Goal: Use online tool/utility

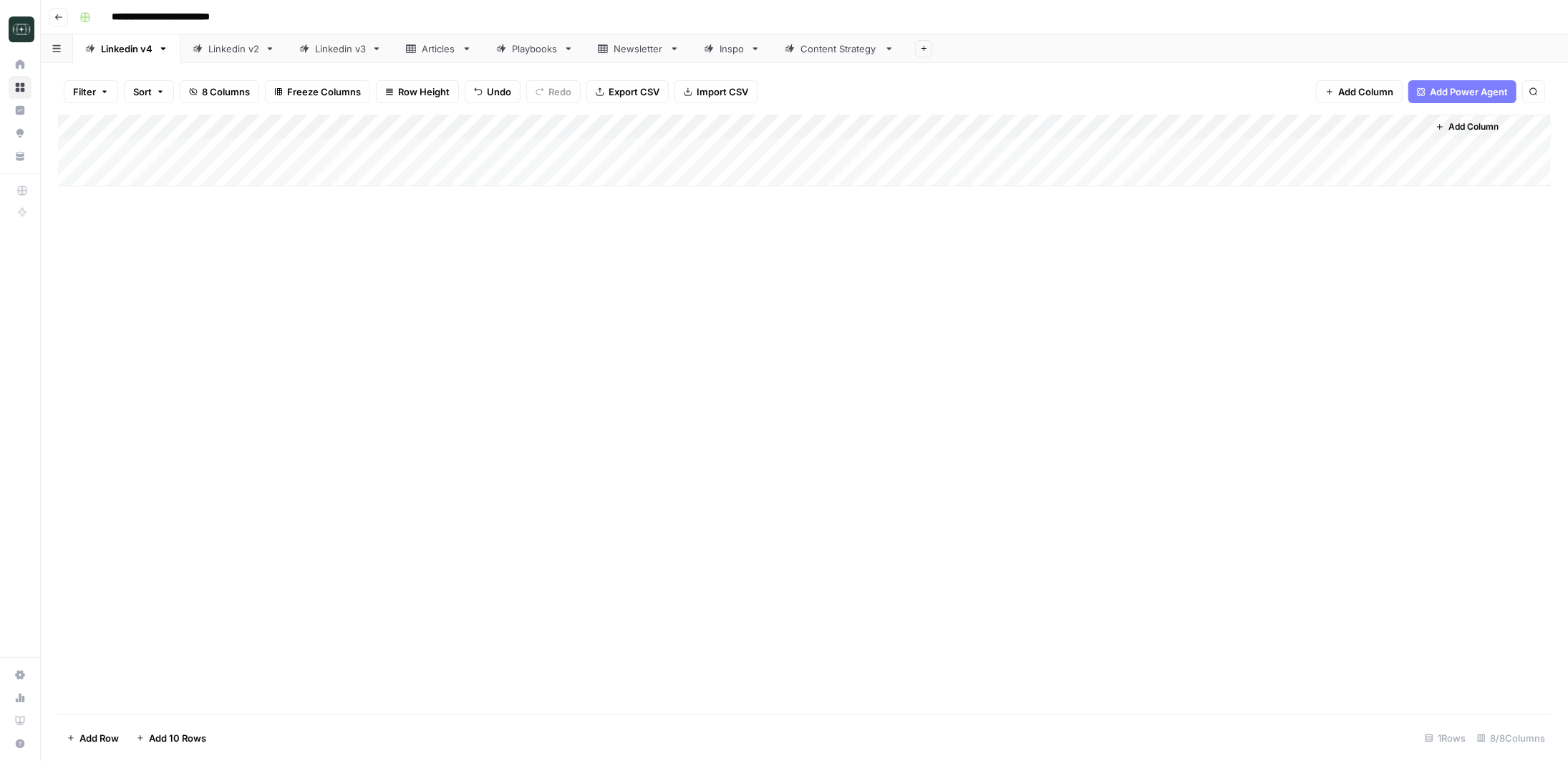
click at [129, 148] on div "Add Column" at bounding box center [804, 150] width 1493 height 71
type textarea "**********"
click at [343, 289] on div "Add Column" at bounding box center [804, 414] width 1493 height 599
click at [300, 135] on div "Add Column" at bounding box center [804, 150] width 1493 height 71
click at [478, 373] on div "Add Column" at bounding box center [804, 414] width 1493 height 599
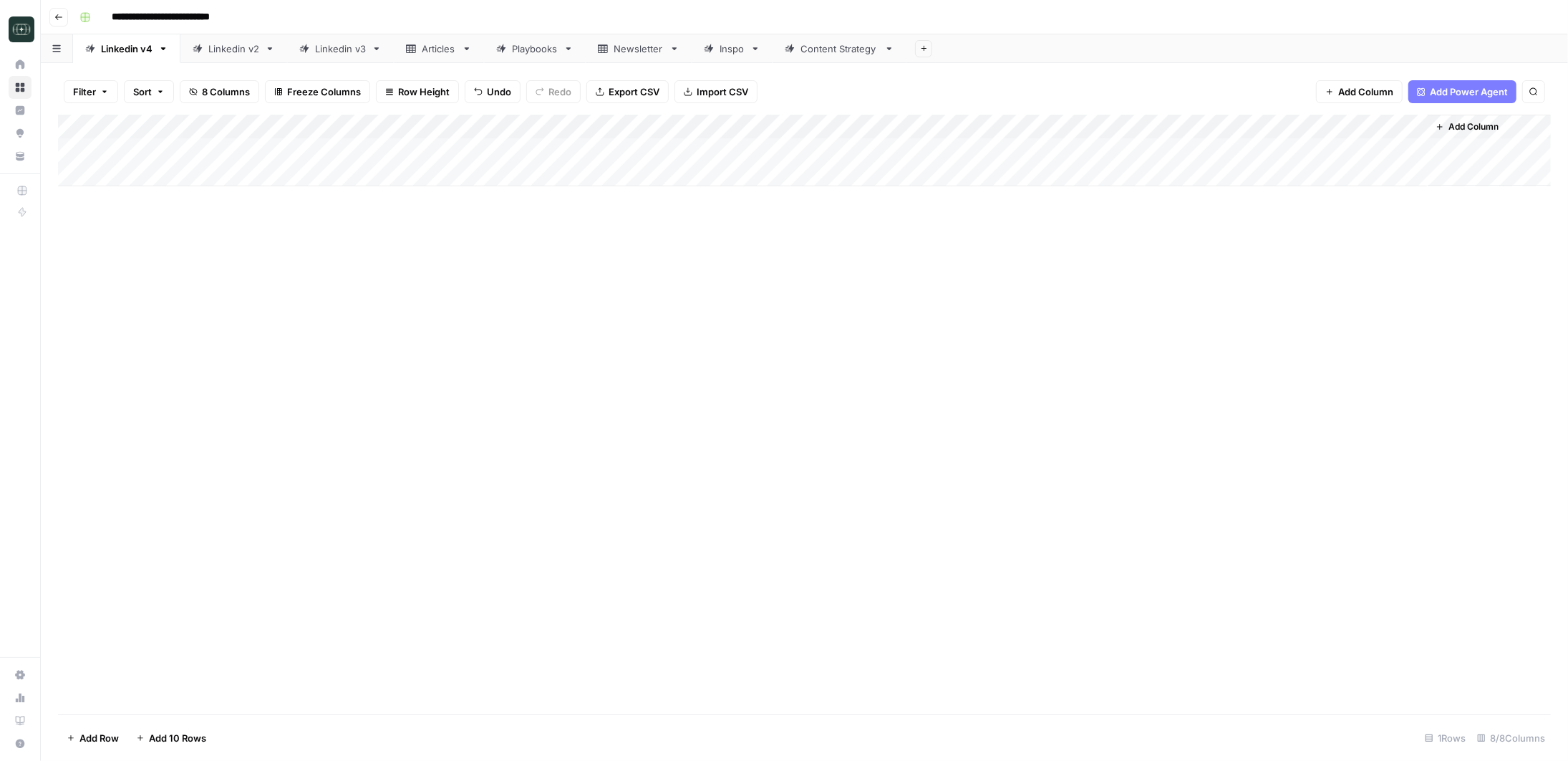
click at [299, 148] on div "Add Column" at bounding box center [804, 150] width 1493 height 71
type textarea "**********"
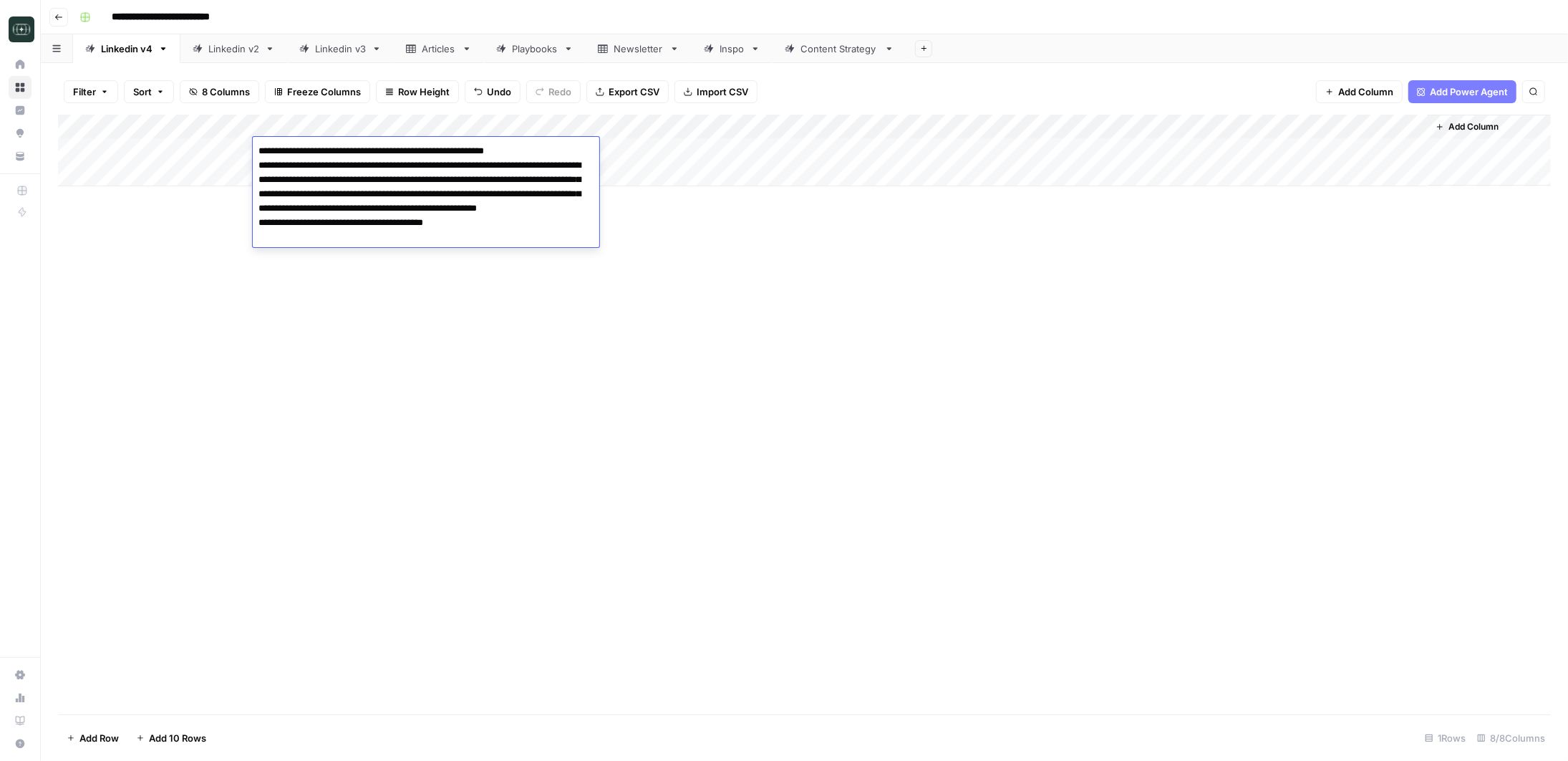
click at [642, 243] on div "Add Column" at bounding box center [804, 414] width 1493 height 599
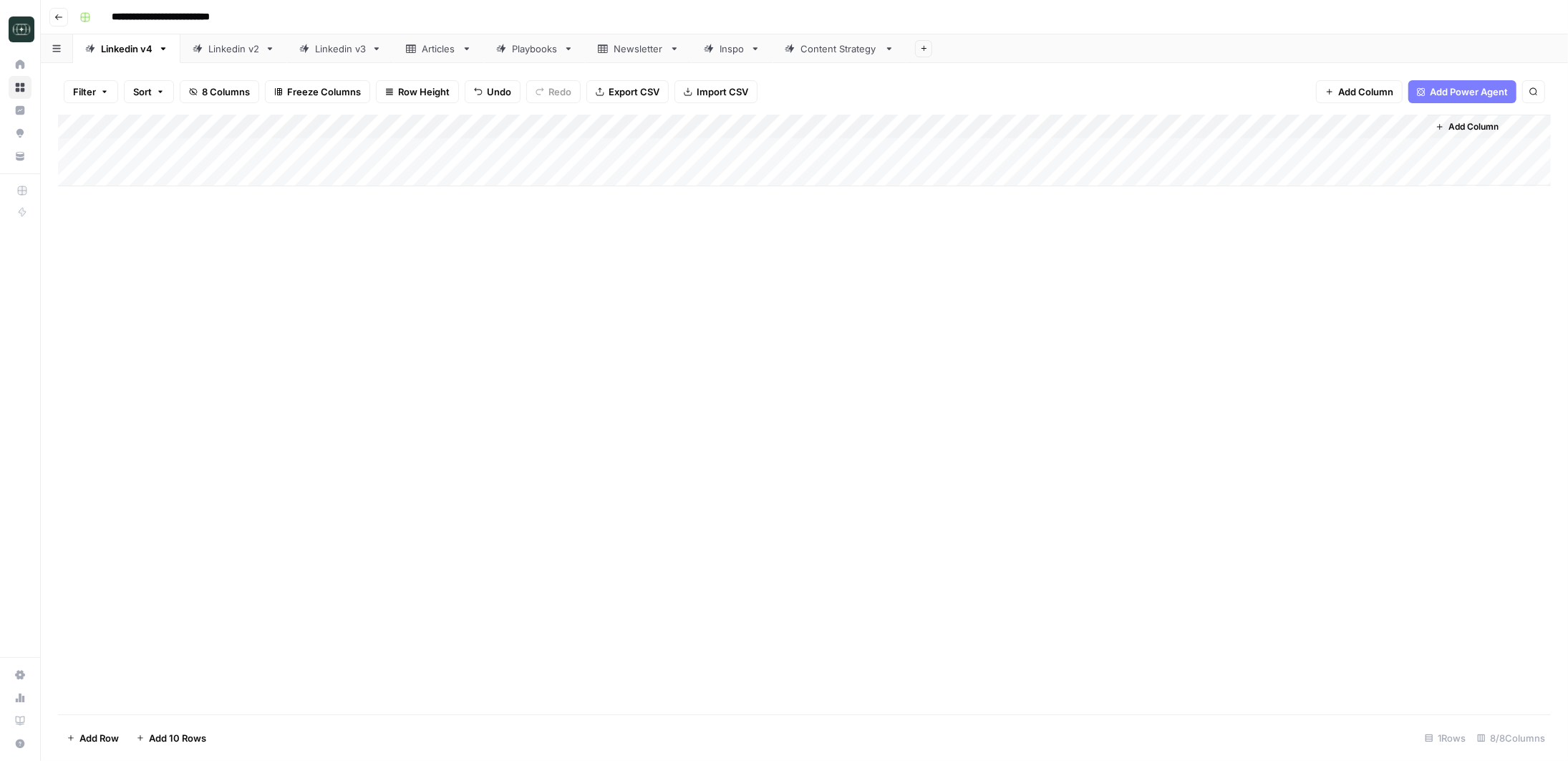
click at [628, 142] on div "Add Column" at bounding box center [804, 150] width 1493 height 71
click at [634, 154] on div "Add Column" at bounding box center [804, 150] width 1493 height 71
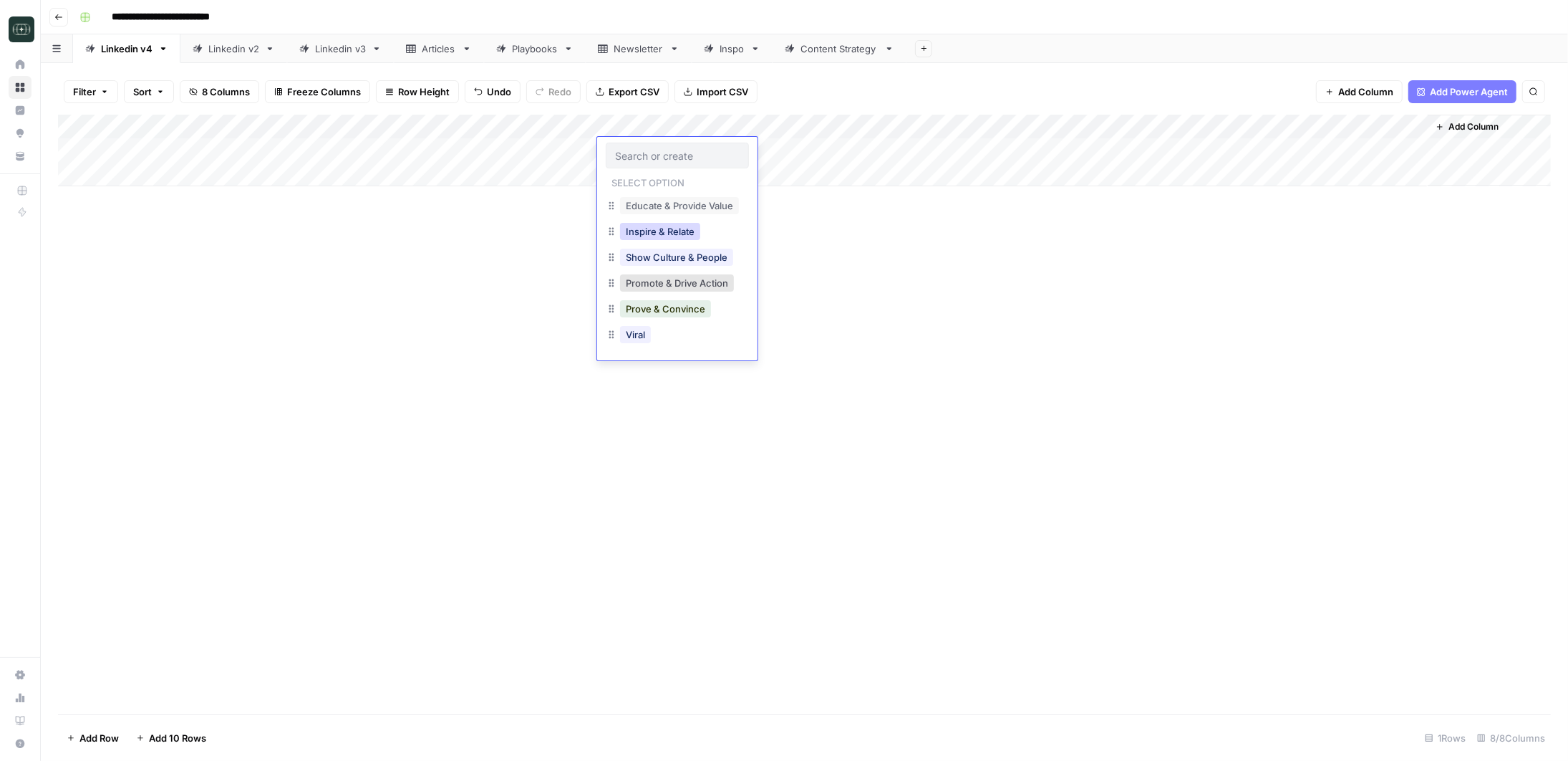
click at [658, 234] on button "Inspire & Relate" at bounding box center [660, 231] width 80 height 17
click at [856, 305] on div "Add Column" at bounding box center [804, 414] width 1493 height 599
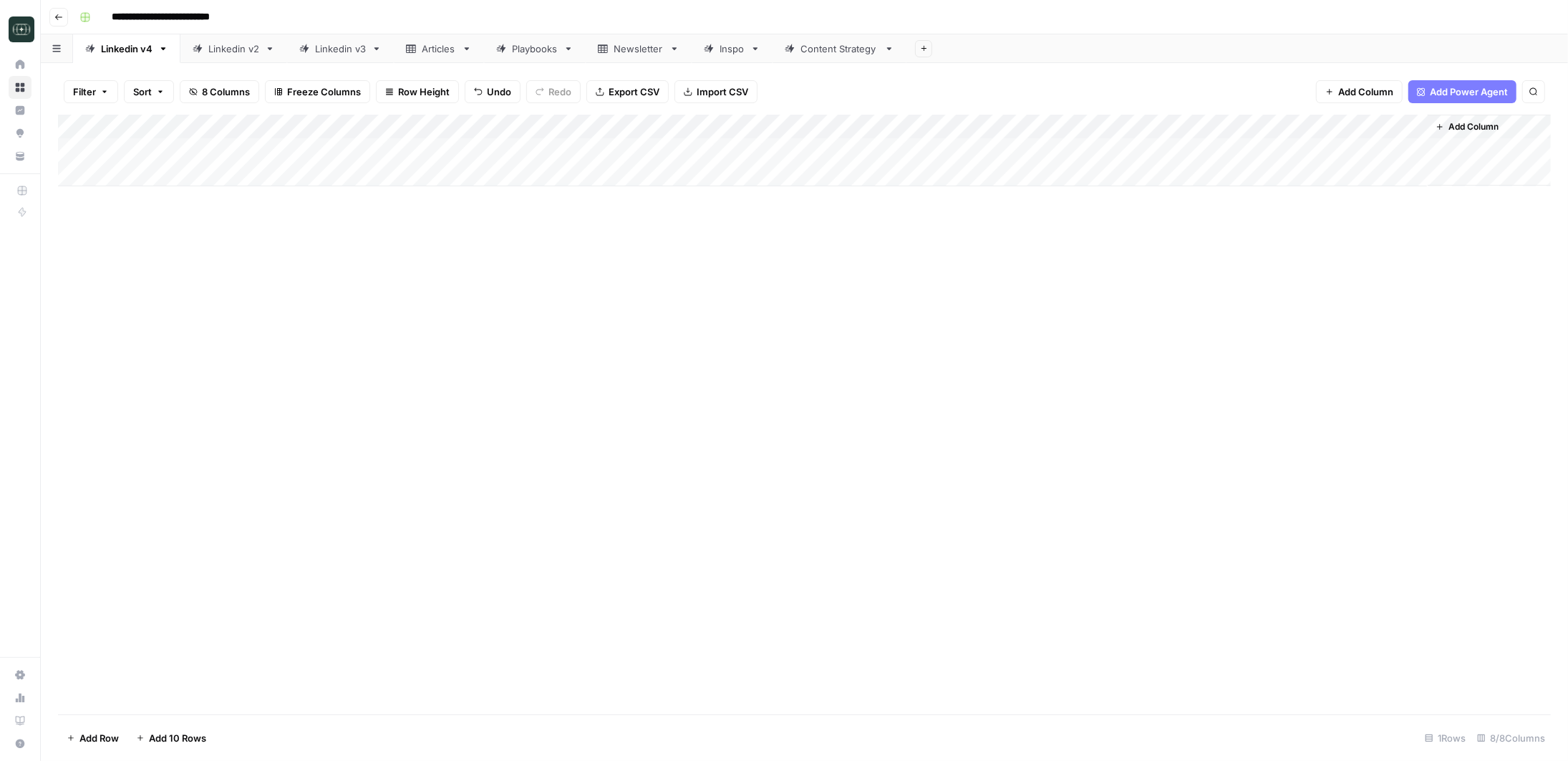
click at [781, 152] on div "Add Column" at bounding box center [804, 150] width 1493 height 71
click at [805, 234] on button "Medium ( 120-200 words)" at bounding box center [795, 231] width 126 height 17
click at [933, 314] on div "Add Column" at bounding box center [804, 414] width 1493 height 599
click at [905, 295] on div "Add Column" at bounding box center [804, 414] width 1493 height 599
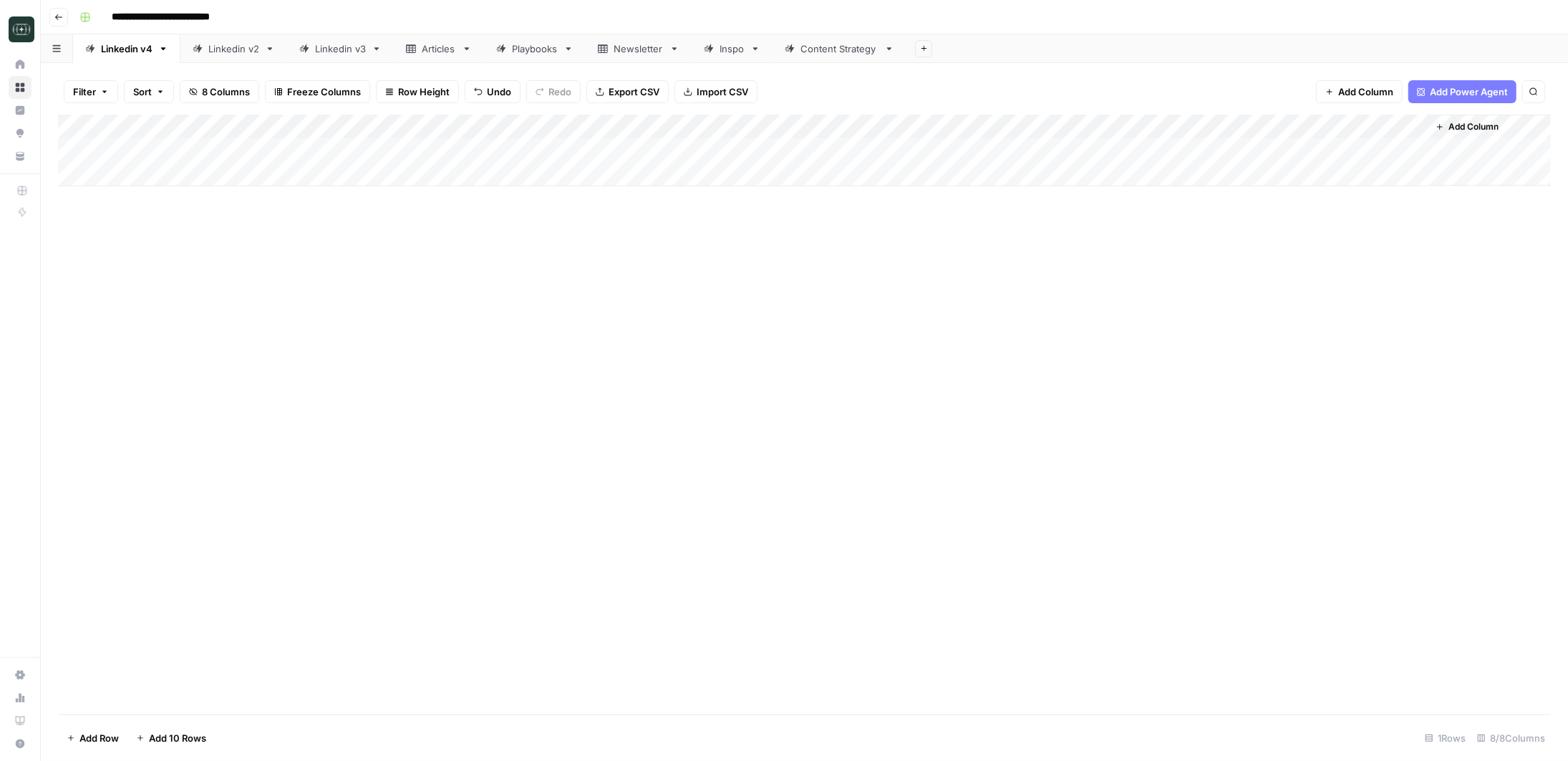
click at [887, 144] on div "Add Column" at bounding box center [804, 150] width 1493 height 71
click at [313, 180] on div "Add Column" at bounding box center [804, 150] width 1493 height 71
click at [337, 176] on div "Add Column" at bounding box center [804, 150] width 1493 height 71
click at [346, 171] on div "Add Column" at bounding box center [804, 162] width 1493 height 96
type textarea "**********"
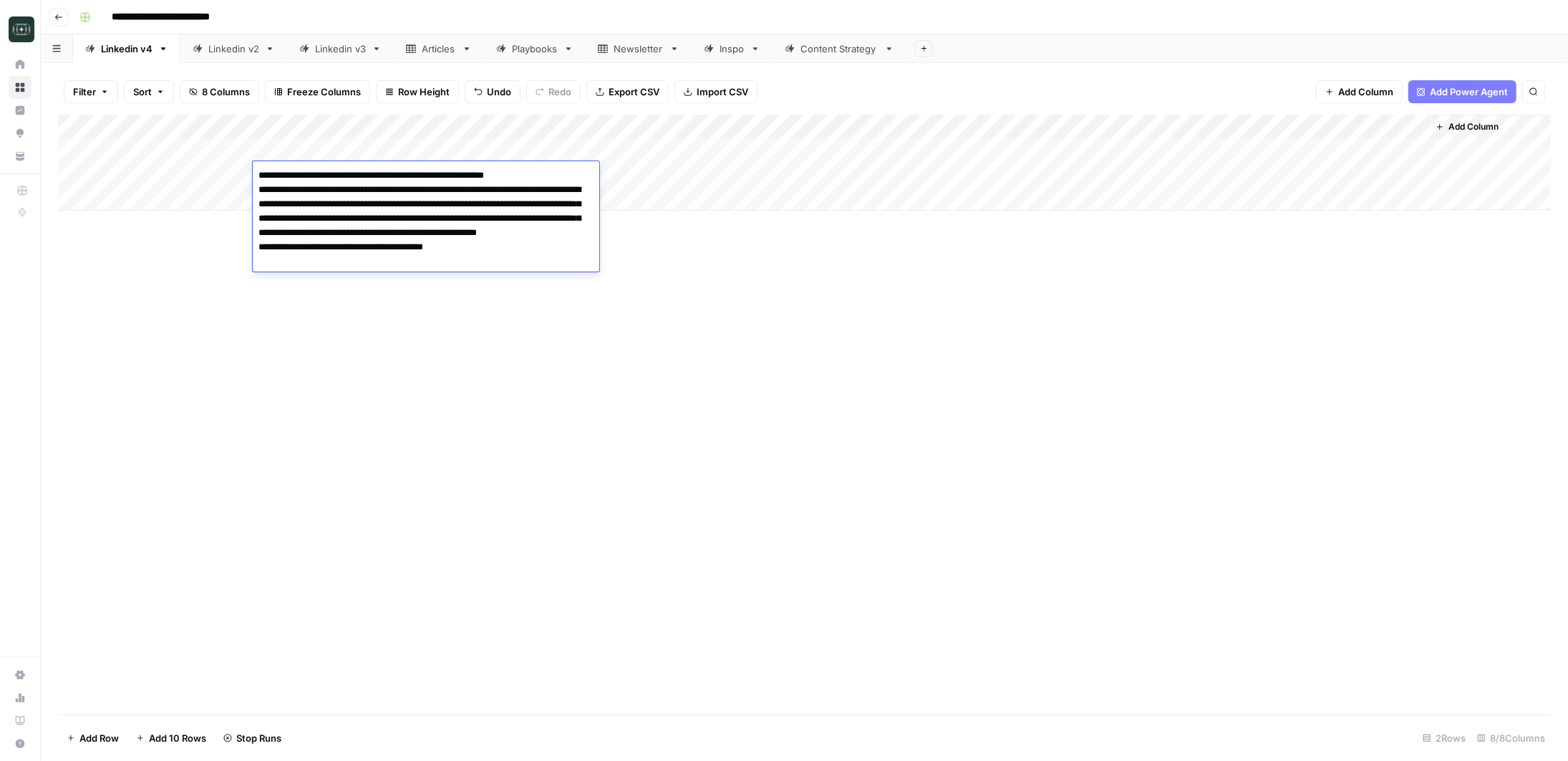
click at [665, 253] on div "Add Column" at bounding box center [804, 414] width 1493 height 599
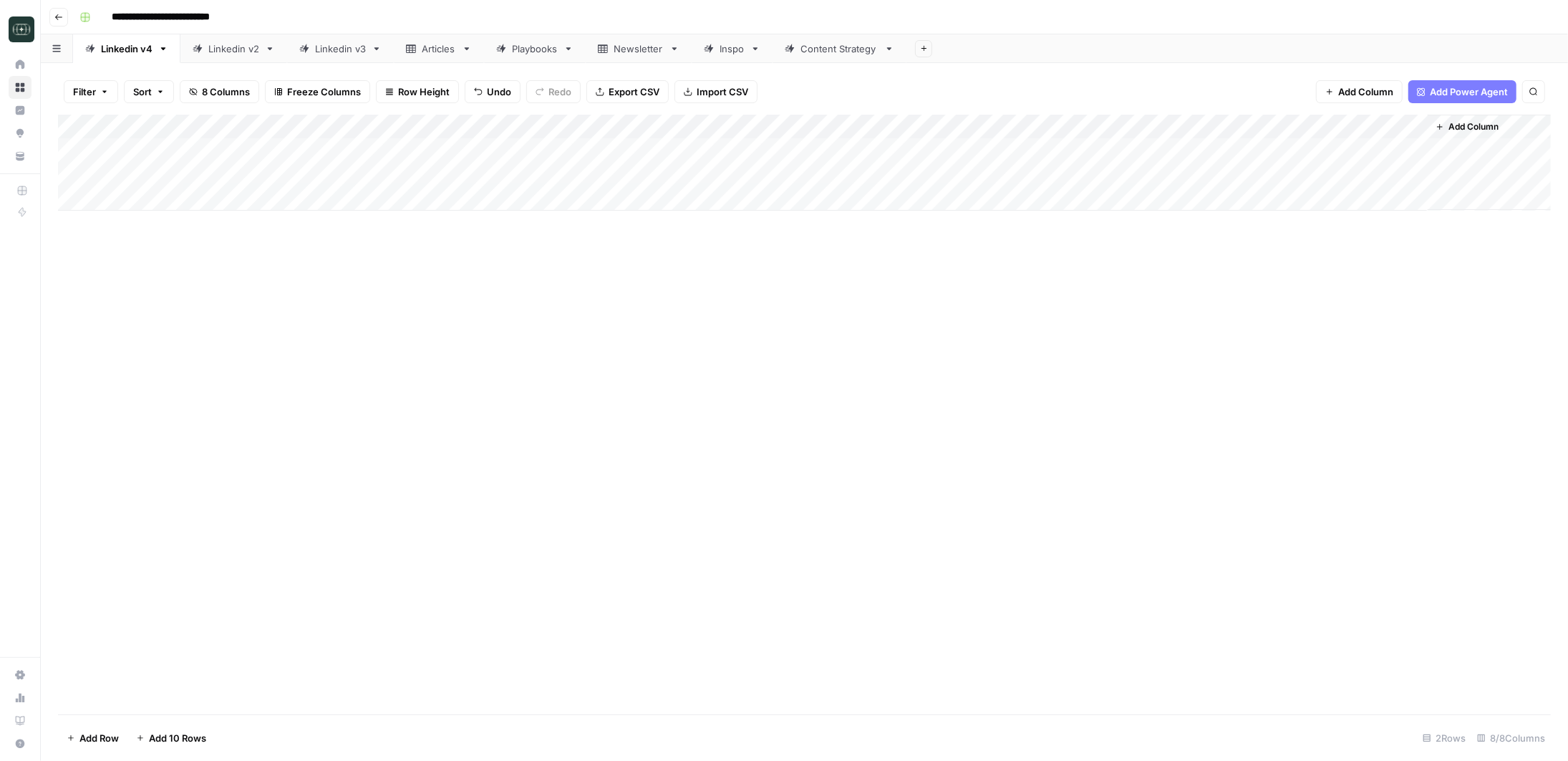
click at [636, 177] on div "Add Column" at bounding box center [804, 162] width 1493 height 96
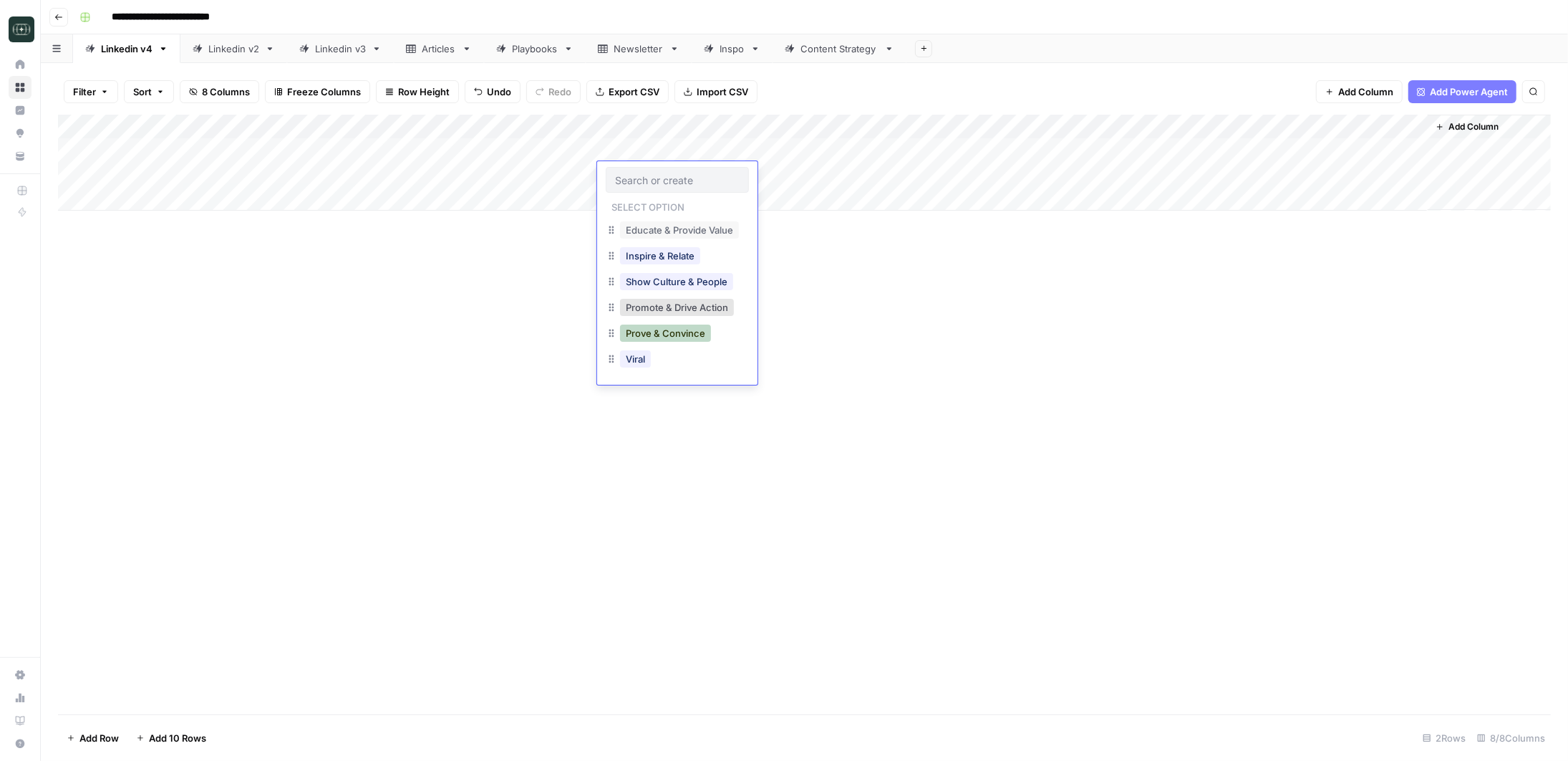
click at [667, 335] on button "Prove & Convince" at bounding box center [665, 333] width 91 height 17
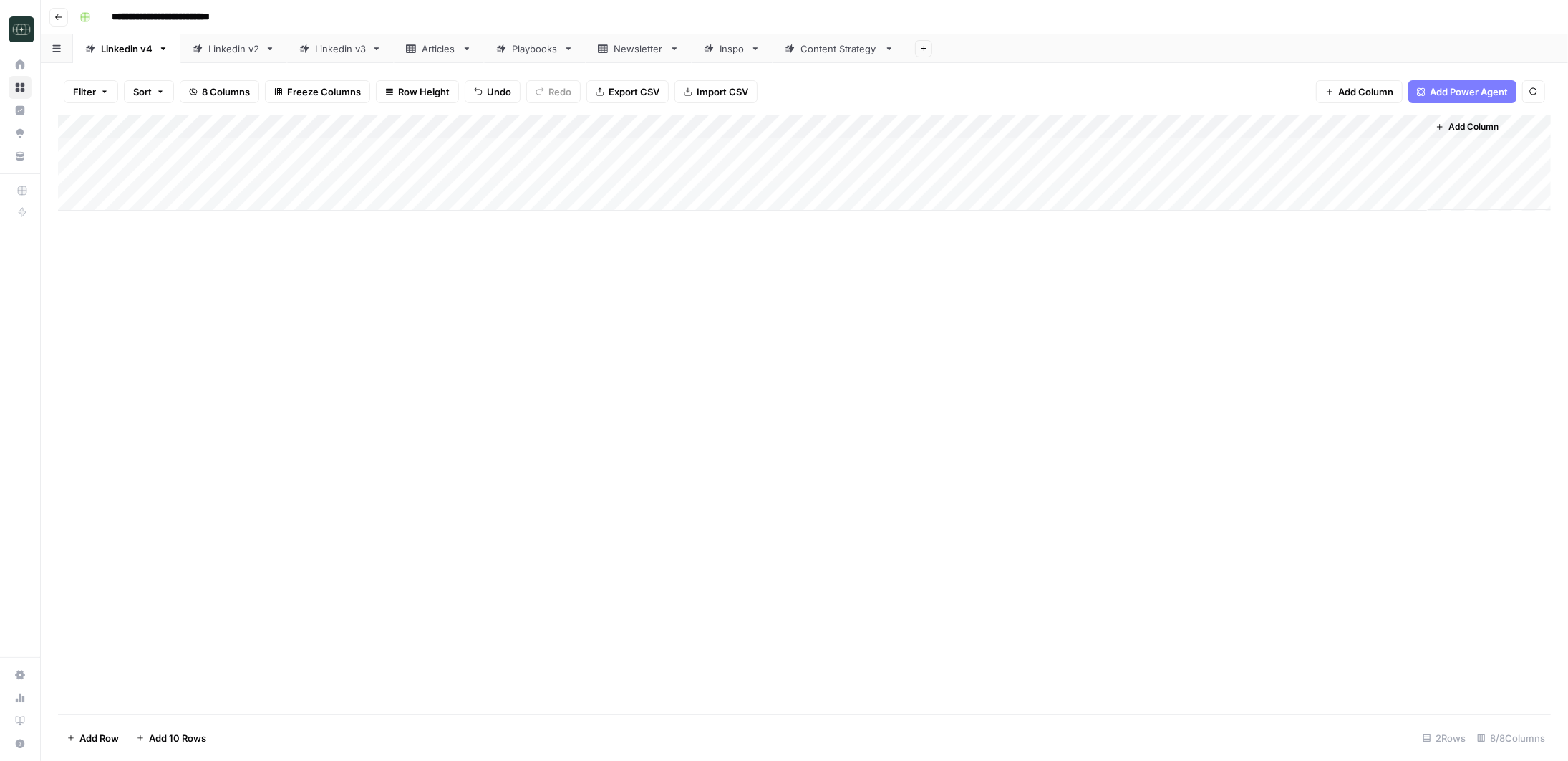
click at [782, 170] on div "Add Column" at bounding box center [804, 162] width 1493 height 96
click at [779, 238] on button "Short ( 50-100 words)" at bounding box center [785, 229] width 107 height 17
click at [911, 171] on div "Add Column" at bounding box center [804, 162] width 1493 height 96
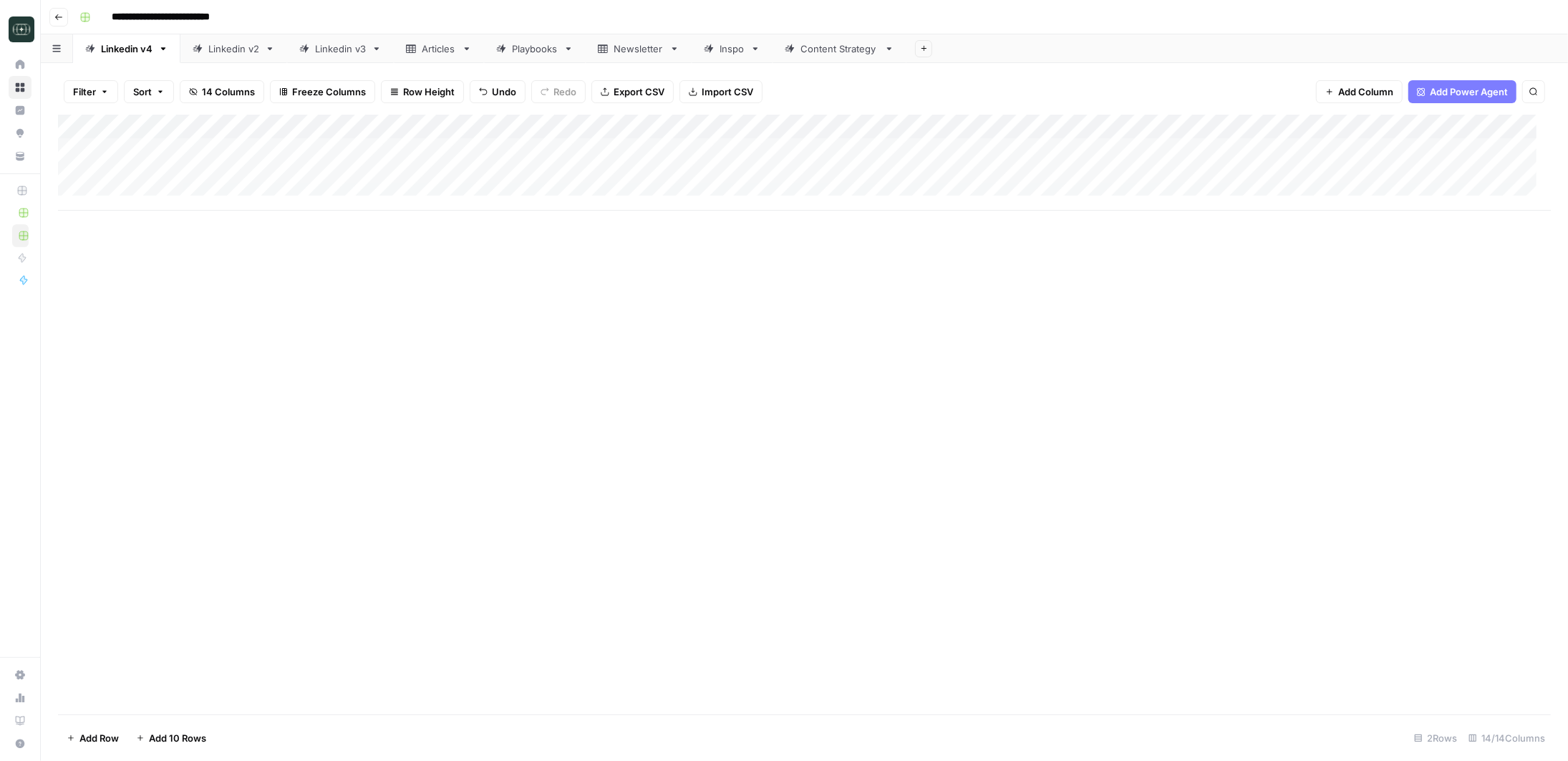
click at [879, 176] on div at bounding box center [940, 174] width 204 height 26
click at [922, 178] on div at bounding box center [940, 174] width 204 height 26
click at [907, 171] on div at bounding box center [940, 174] width 204 height 26
click at [933, 180] on div at bounding box center [940, 174] width 204 height 26
click at [934, 180] on div at bounding box center [940, 174] width 204 height 26
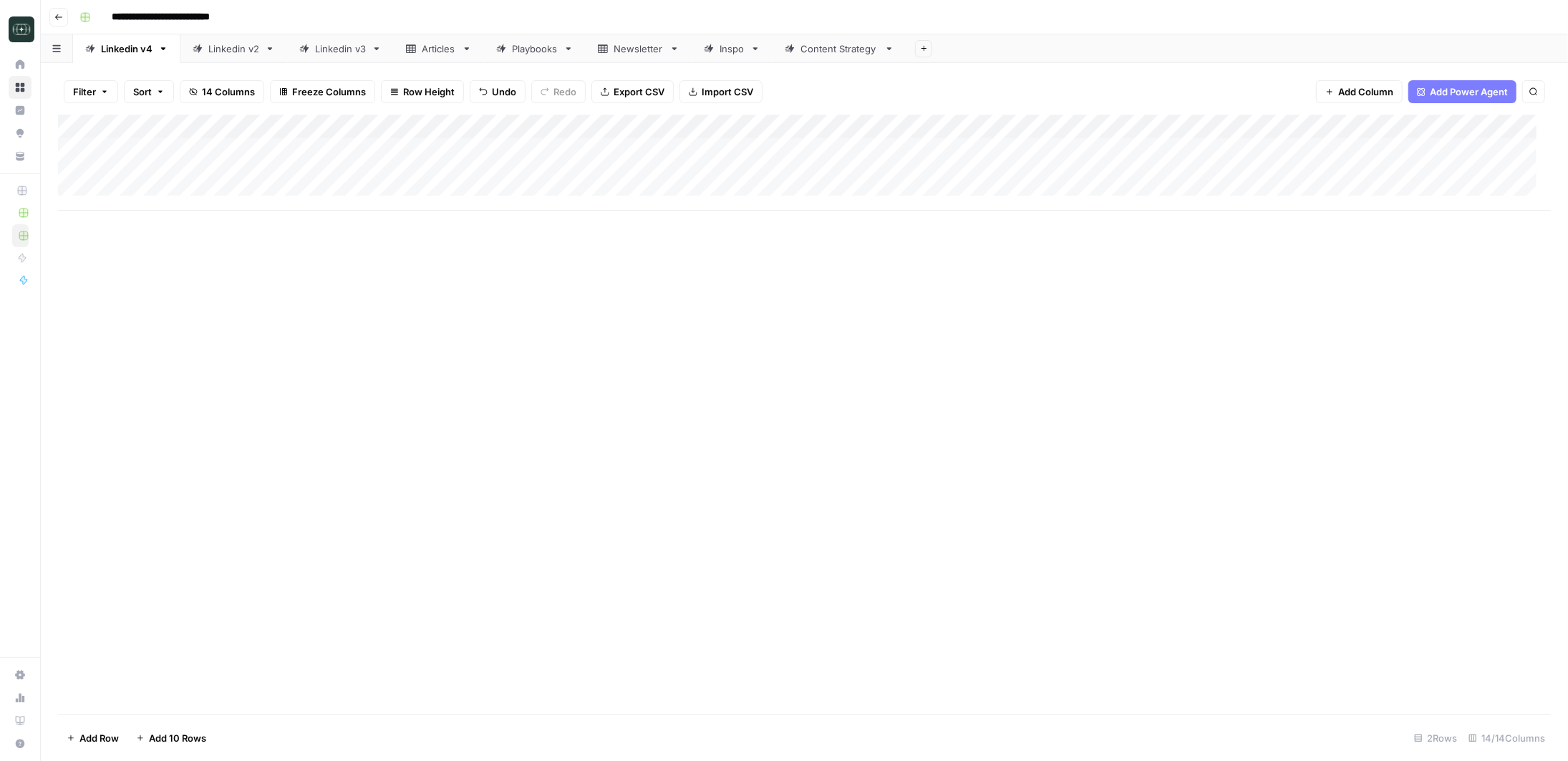
click at [1097, 173] on div "Add Column" at bounding box center [804, 162] width 1493 height 96
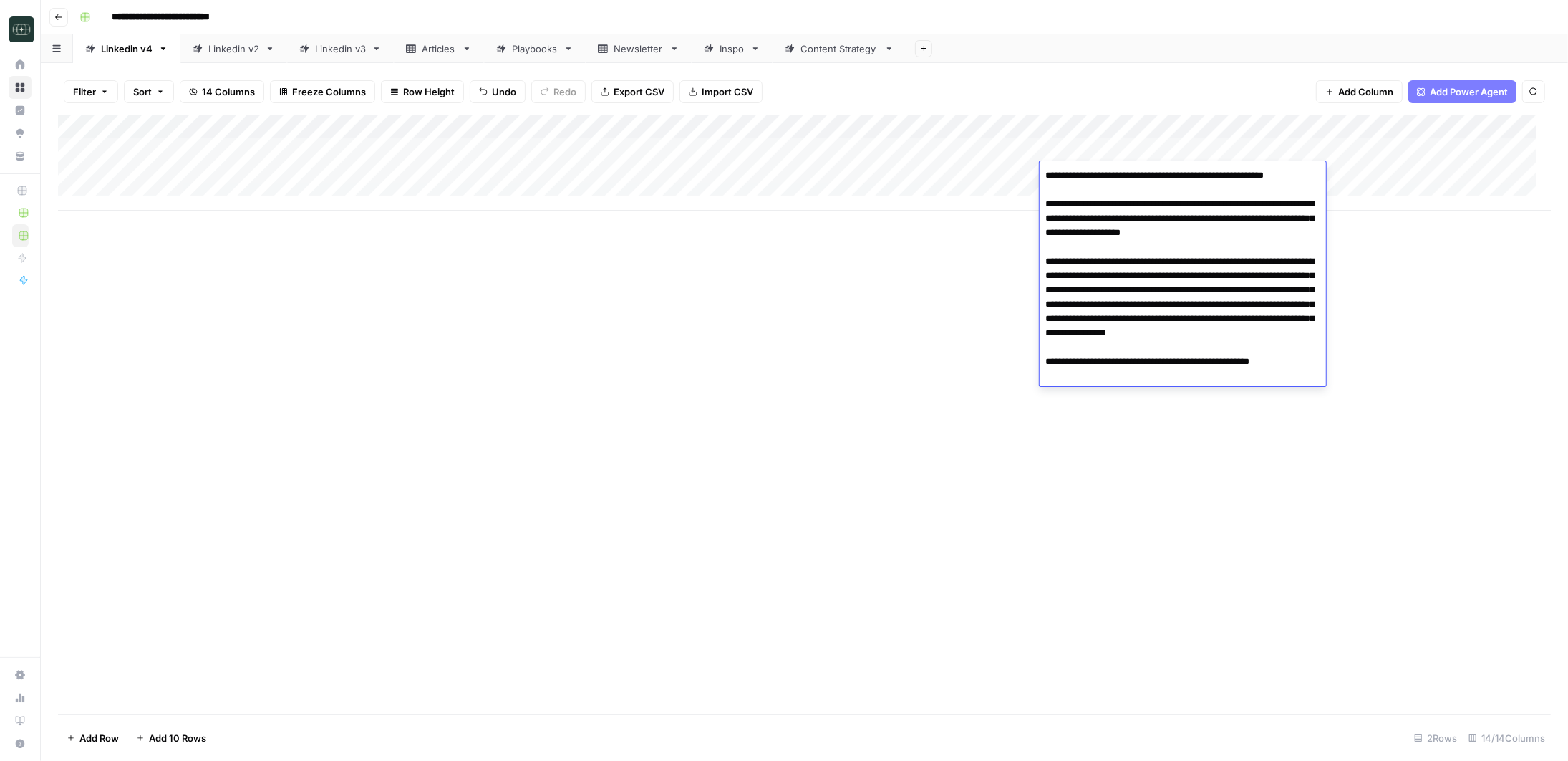
click at [1097, 263] on textarea "**********" at bounding box center [1182, 275] width 286 height 220
click at [954, 280] on div "Add Column" at bounding box center [804, 414] width 1493 height 599
